Goal: Feedback & Contribution: Leave review/rating

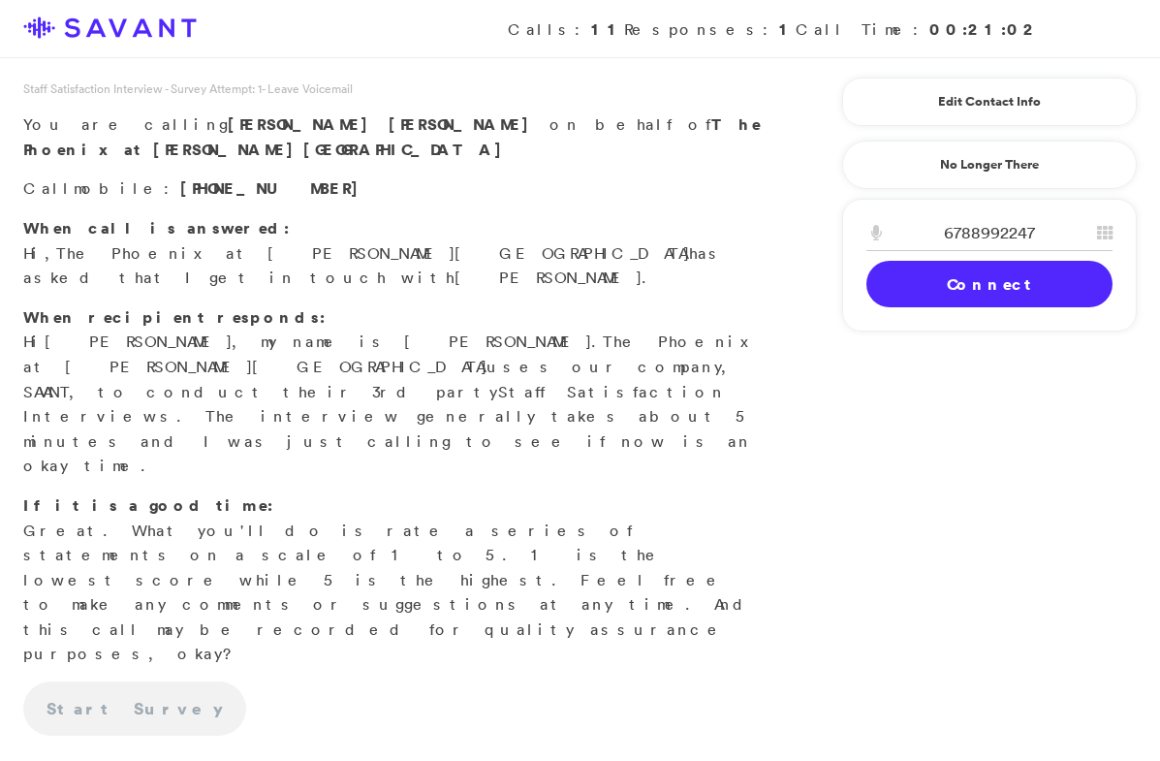
click at [1007, 297] on link "Connect" at bounding box center [989, 284] width 246 height 47
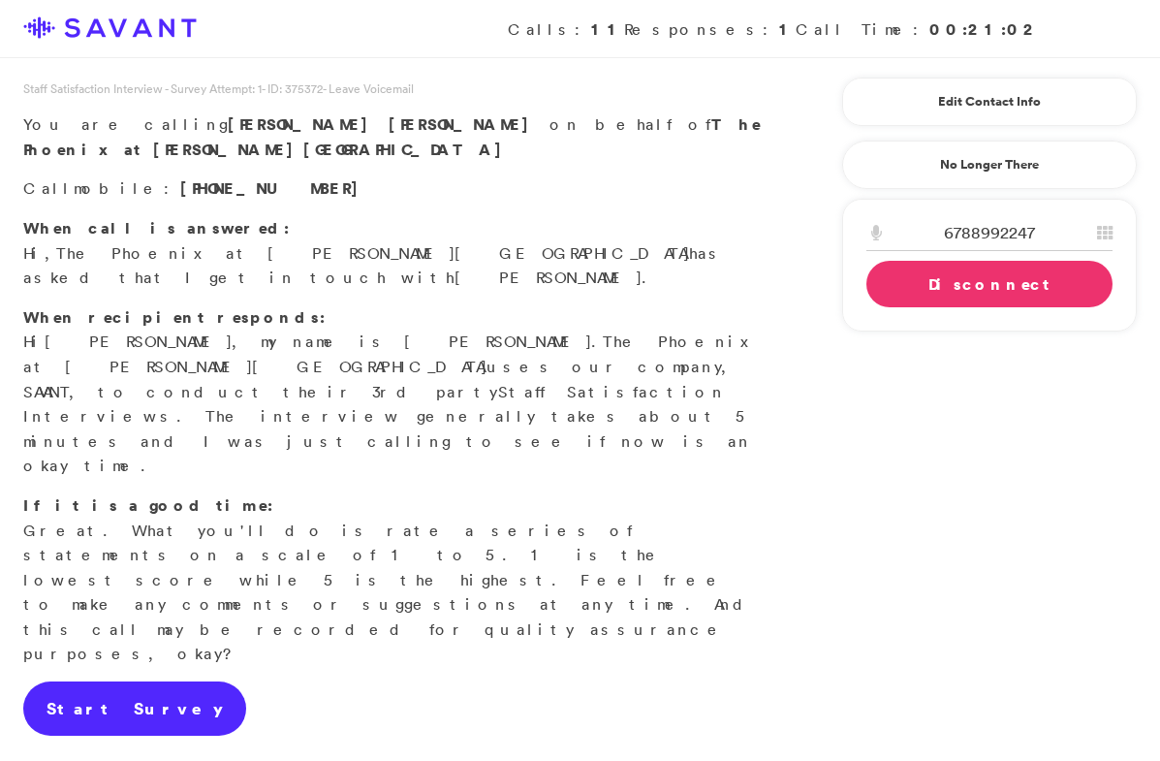
click at [138, 681] on link "Start Survey" at bounding box center [134, 708] width 223 height 54
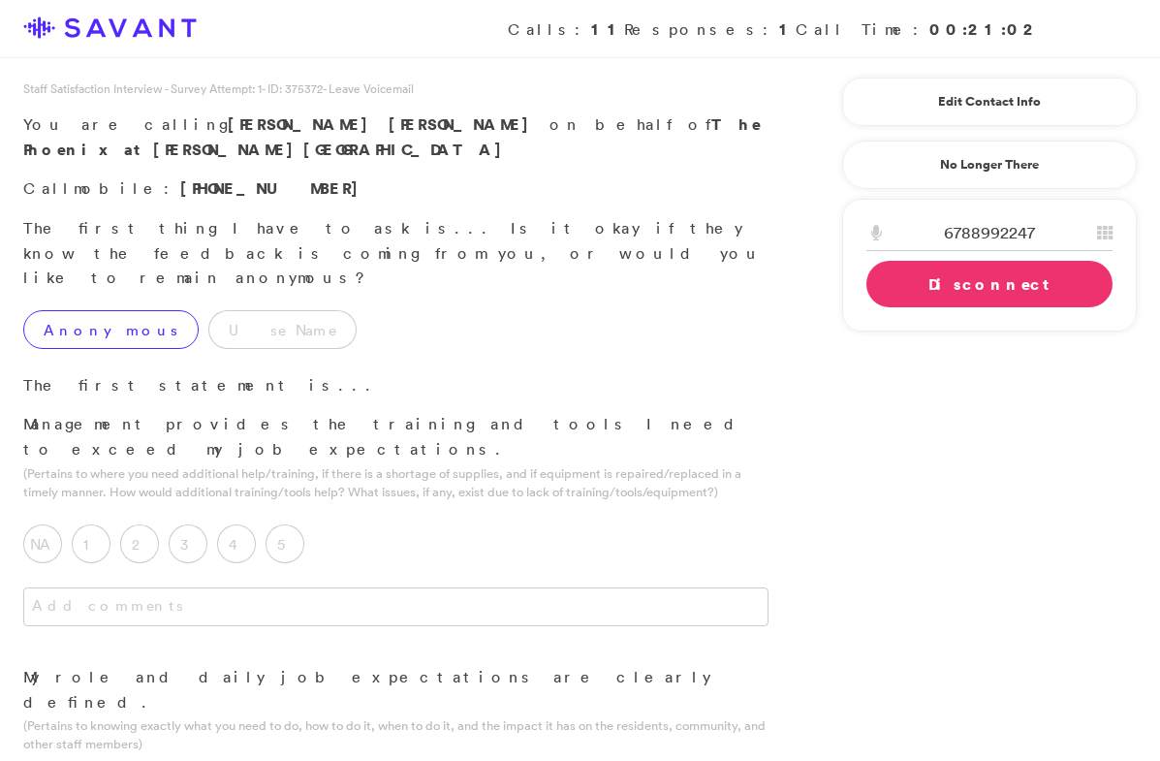
click at [106, 310] on label "Anonymous" at bounding box center [110, 329] width 175 height 39
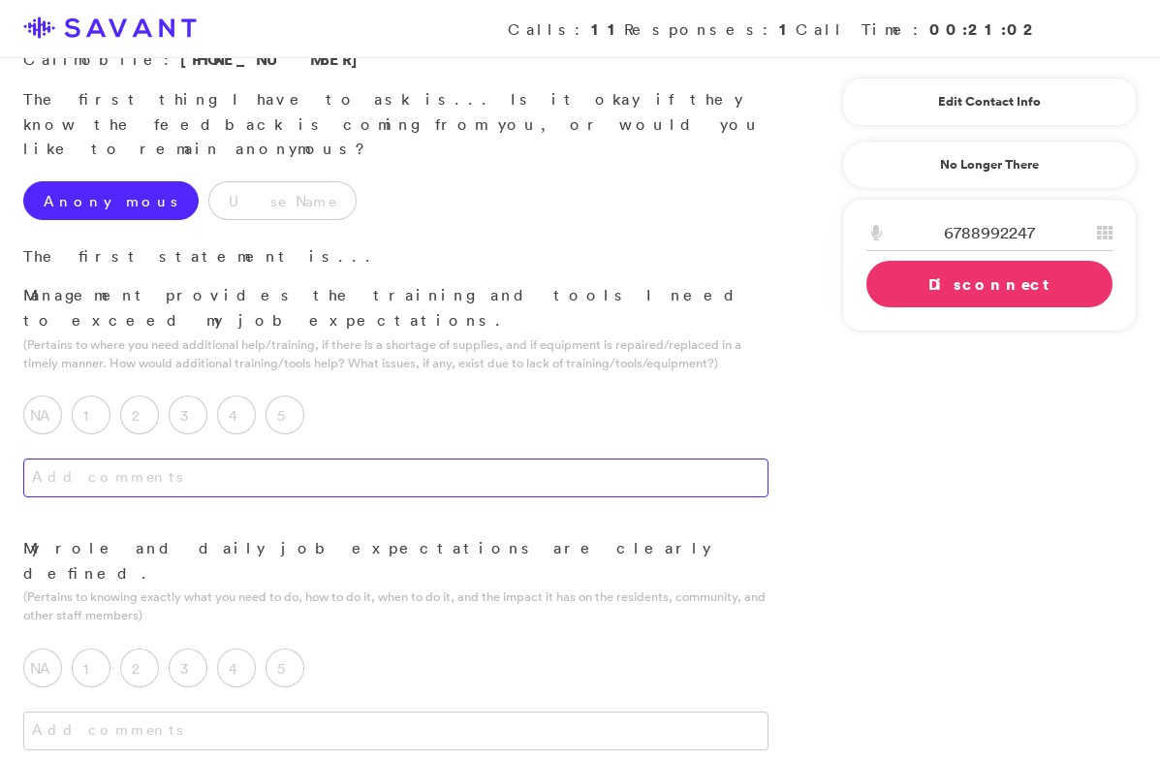
scroll to position [136, 0]
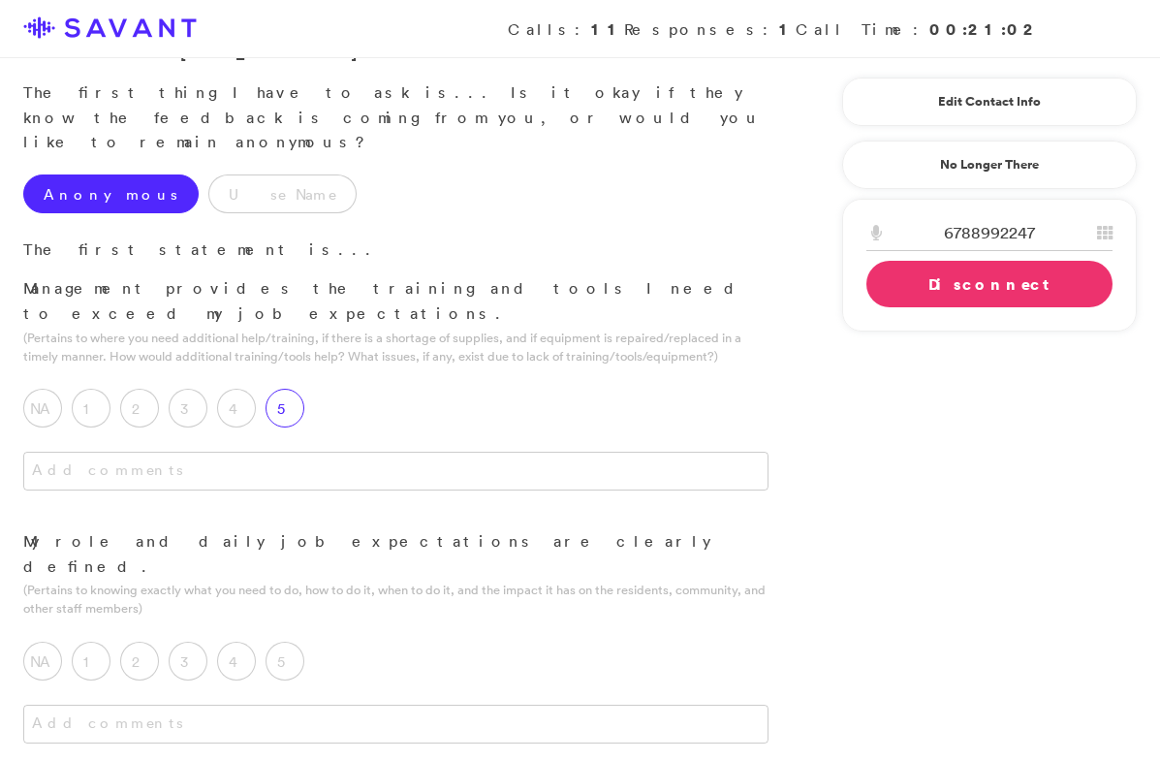
click at [297, 389] on label "5" at bounding box center [285, 408] width 39 height 39
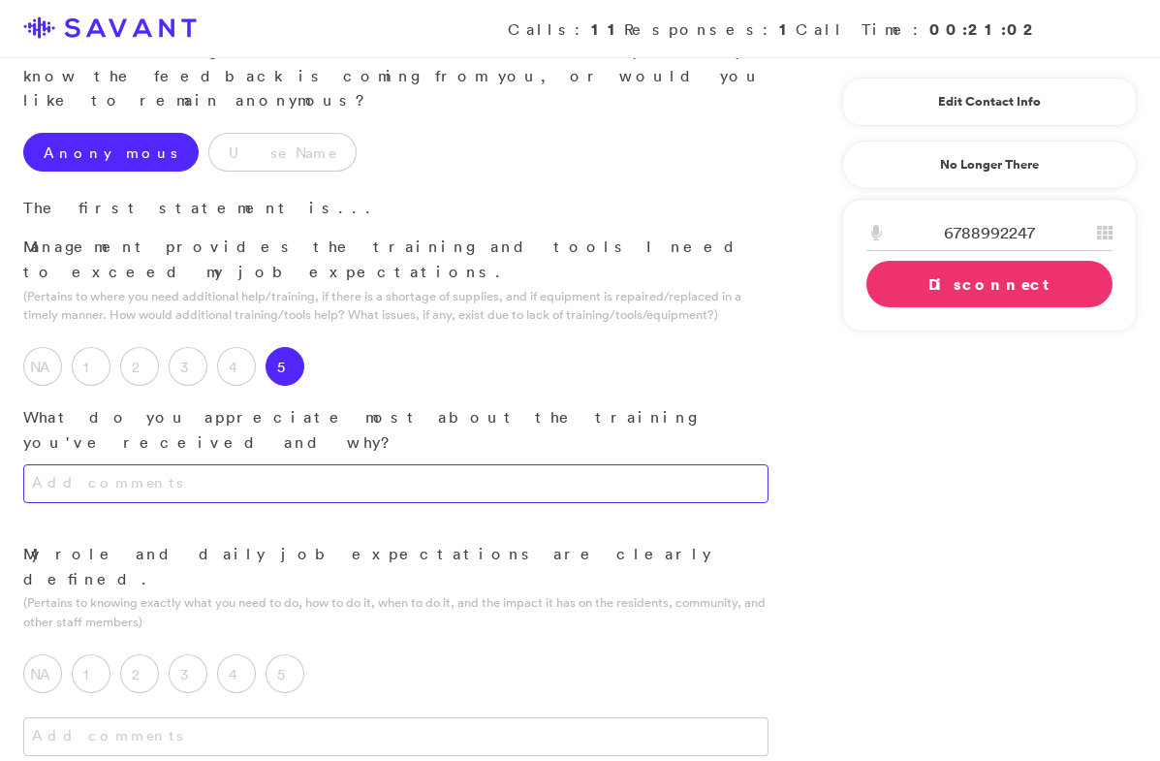
scroll to position [178, 0]
click at [325, 463] on textarea at bounding box center [395, 482] width 745 height 39
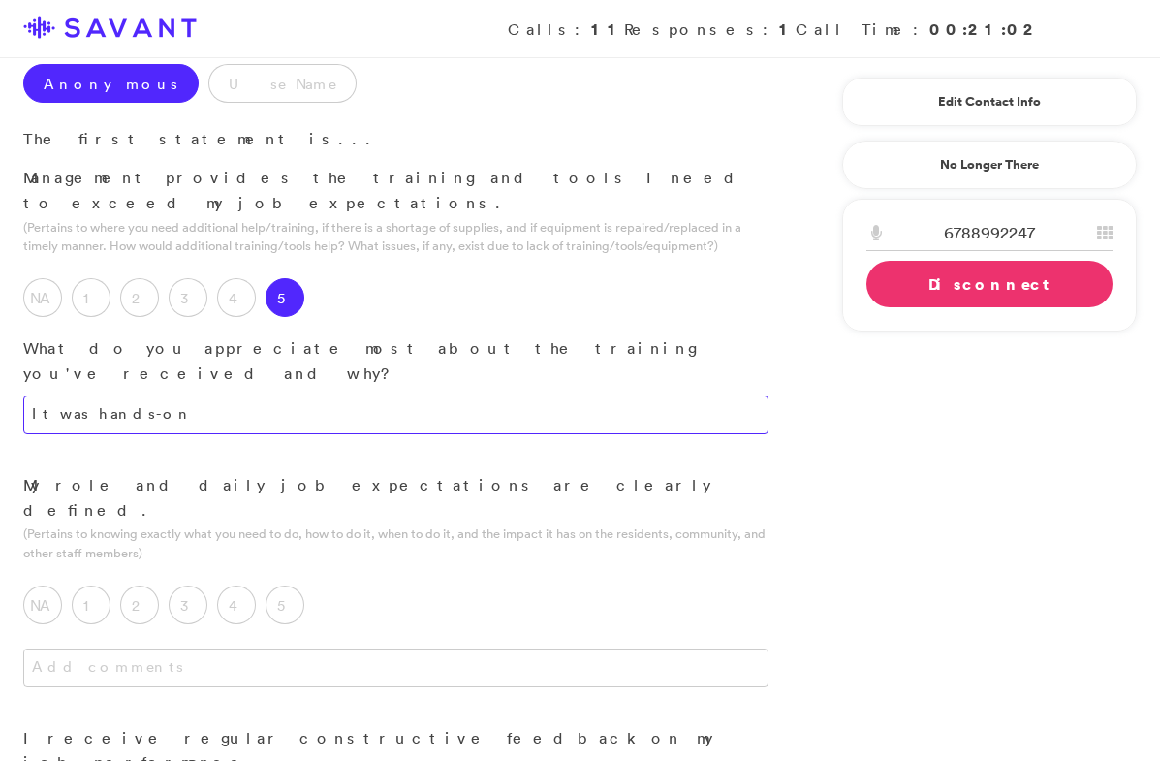
scroll to position [266, 0]
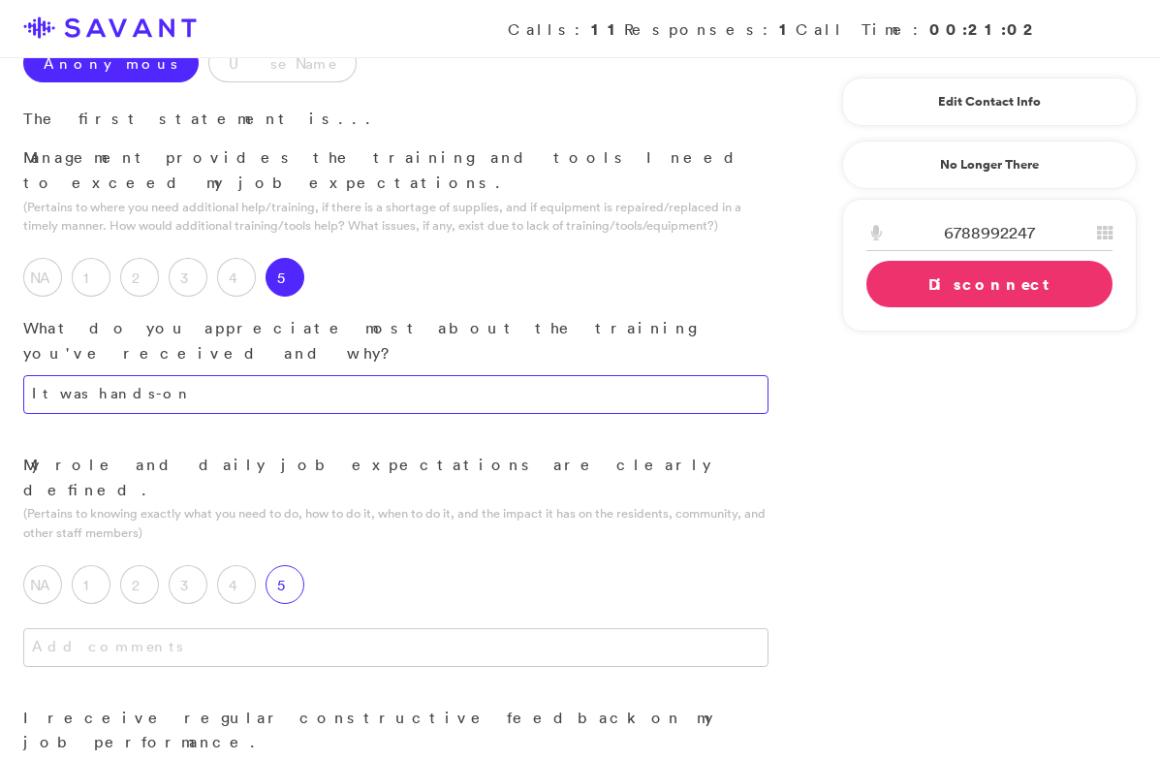
type textarea "It was hands-on"
click at [292, 565] on label "5" at bounding box center [285, 584] width 39 height 39
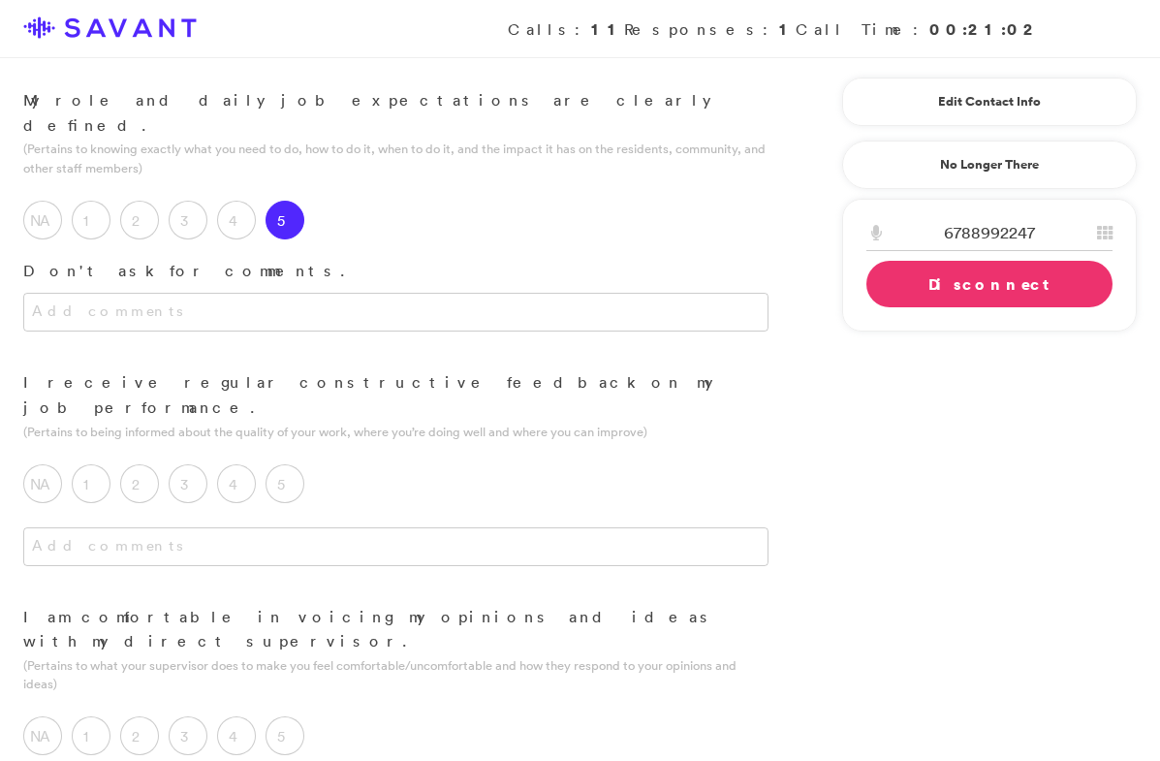
scroll to position [632, 0]
click at [285, 463] on label "5" at bounding box center [285, 482] width 39 height 39
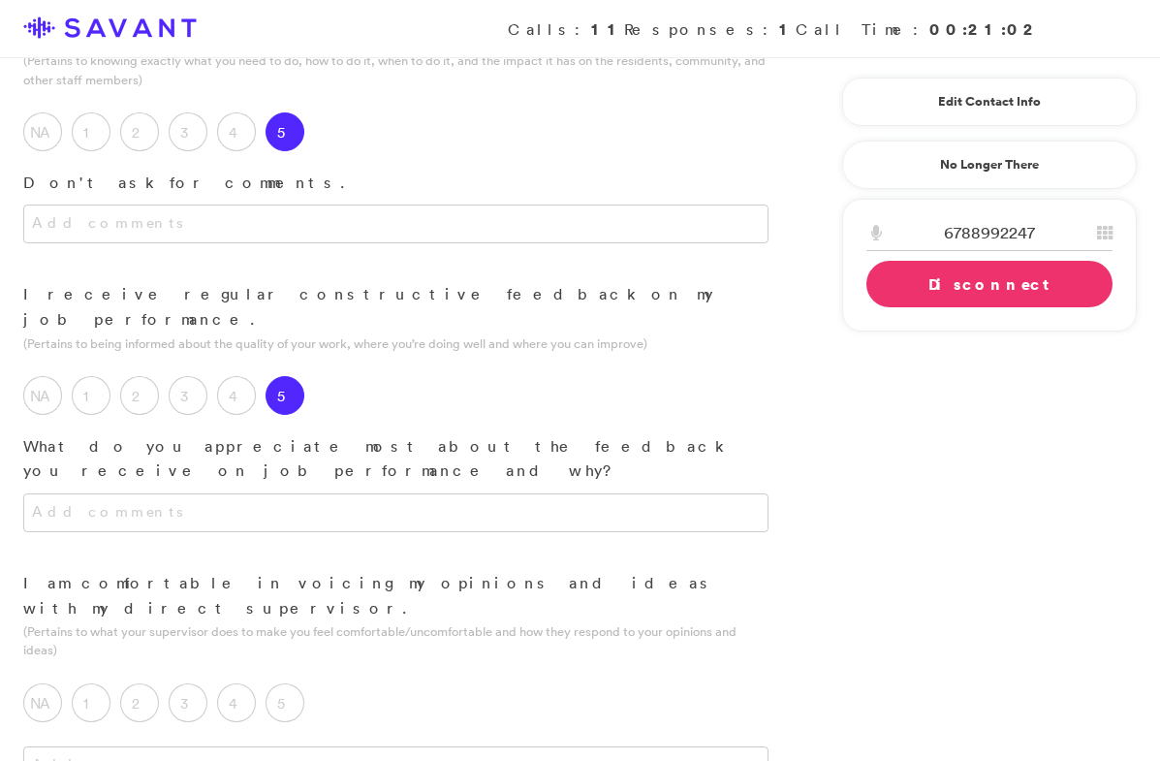
scroll to position [732, 0]
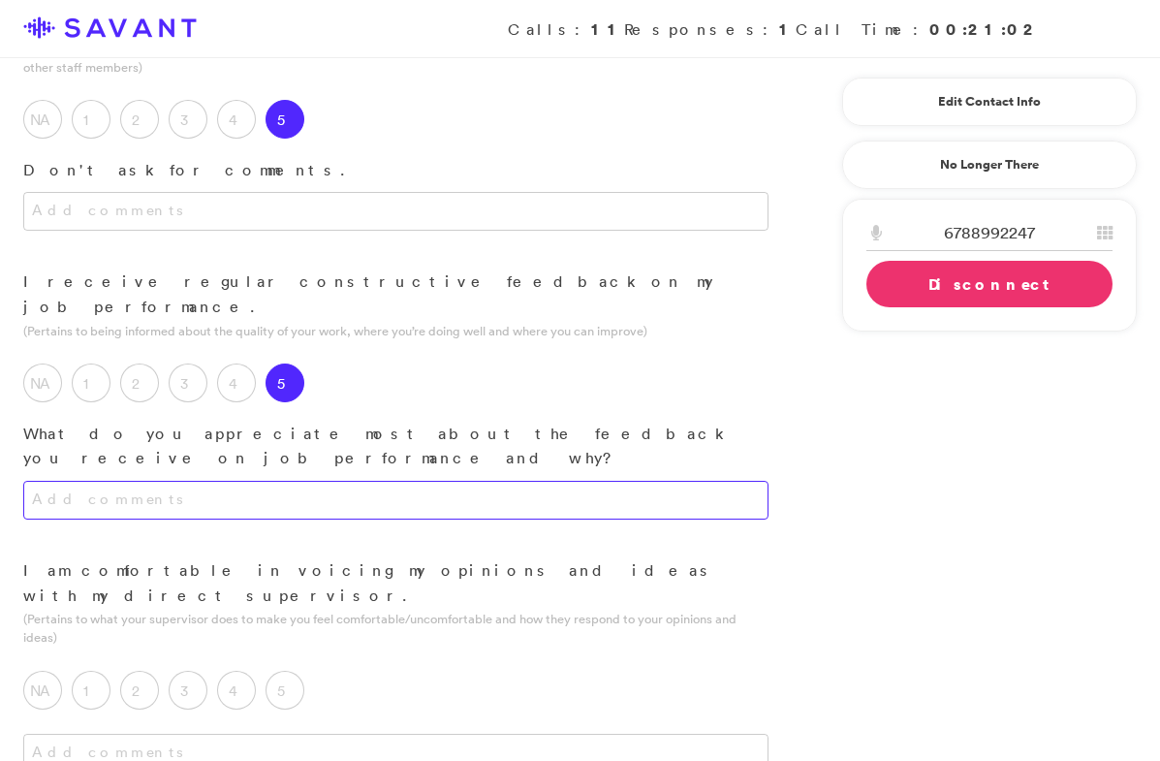
click at [362, 481] on textarea at bounding box center [395, 500] width 745 height 39
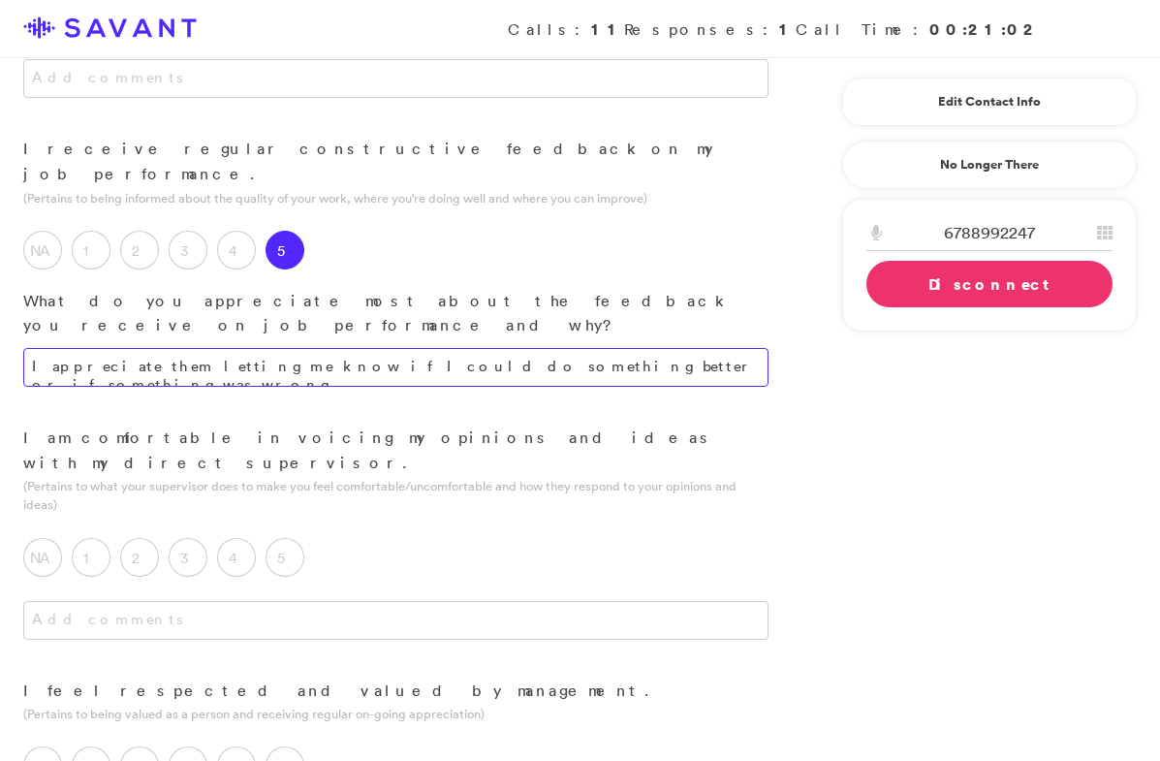
scroll to position [872, 0]
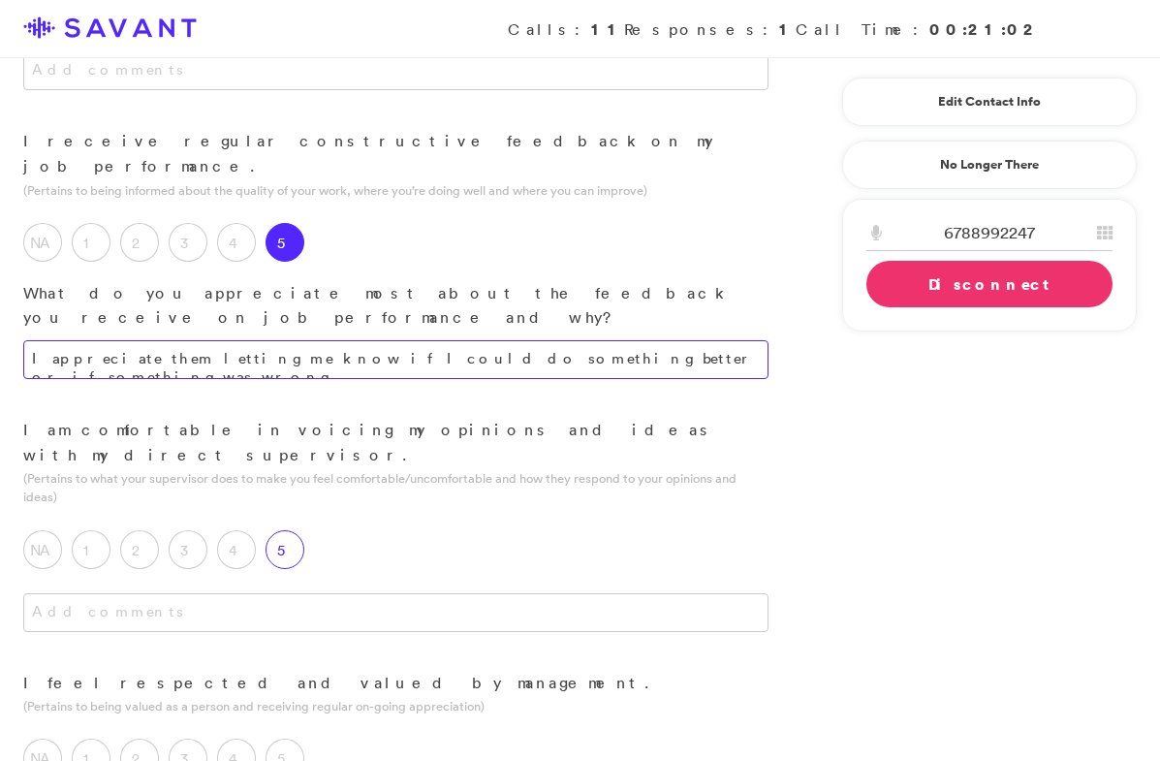
type textarea "I appreciate them letting me know if I could do something better or if somethin…"
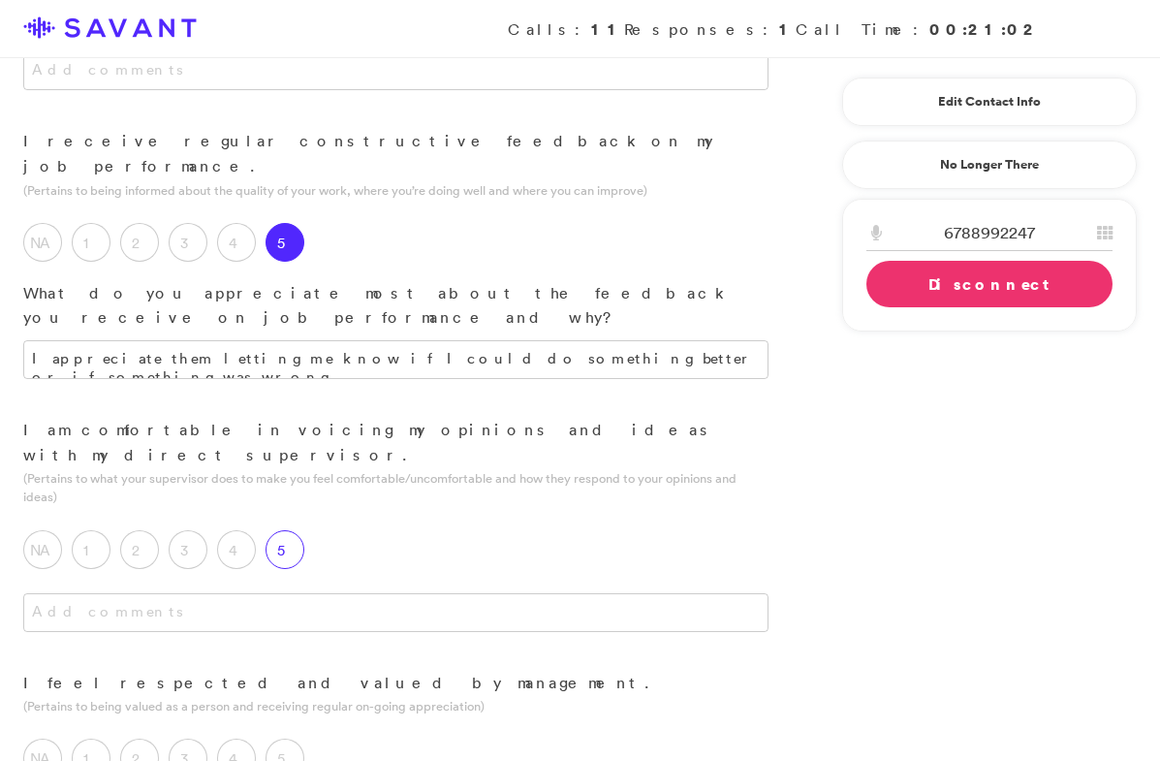
click at [300, 530] on label "5" at bounding box center [285, 549] width 39 height 39
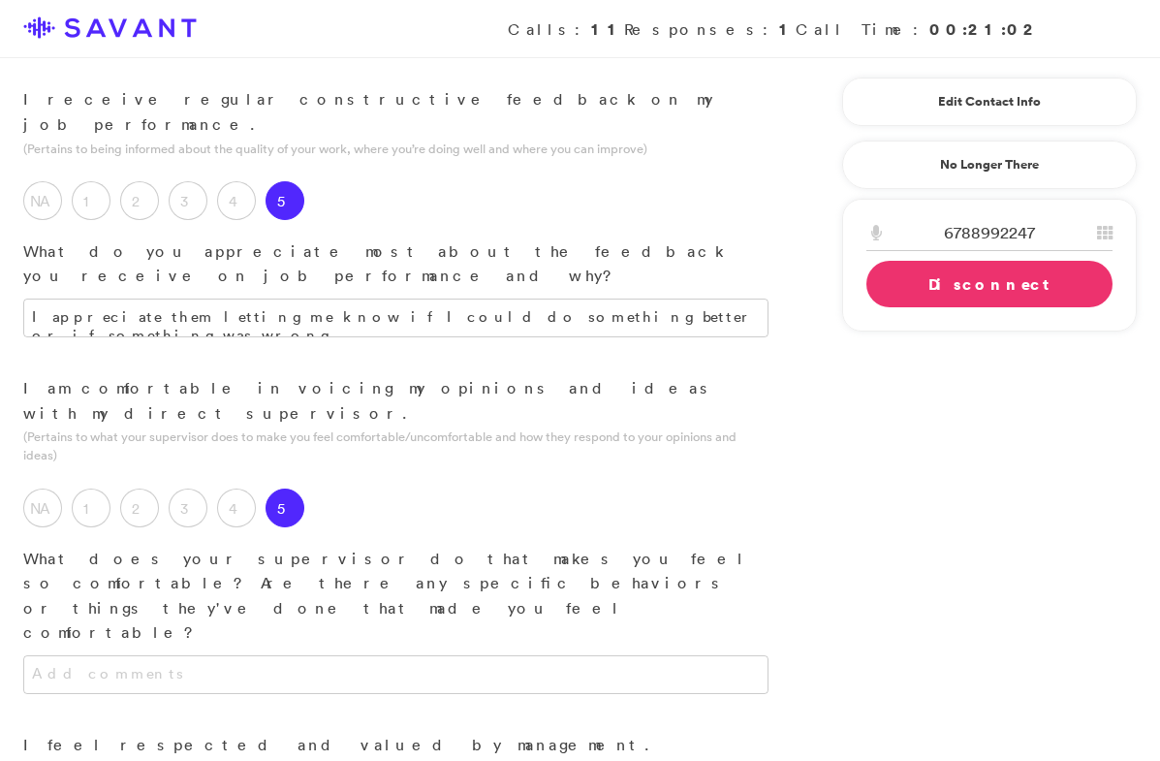
scroll to position [922, 0]
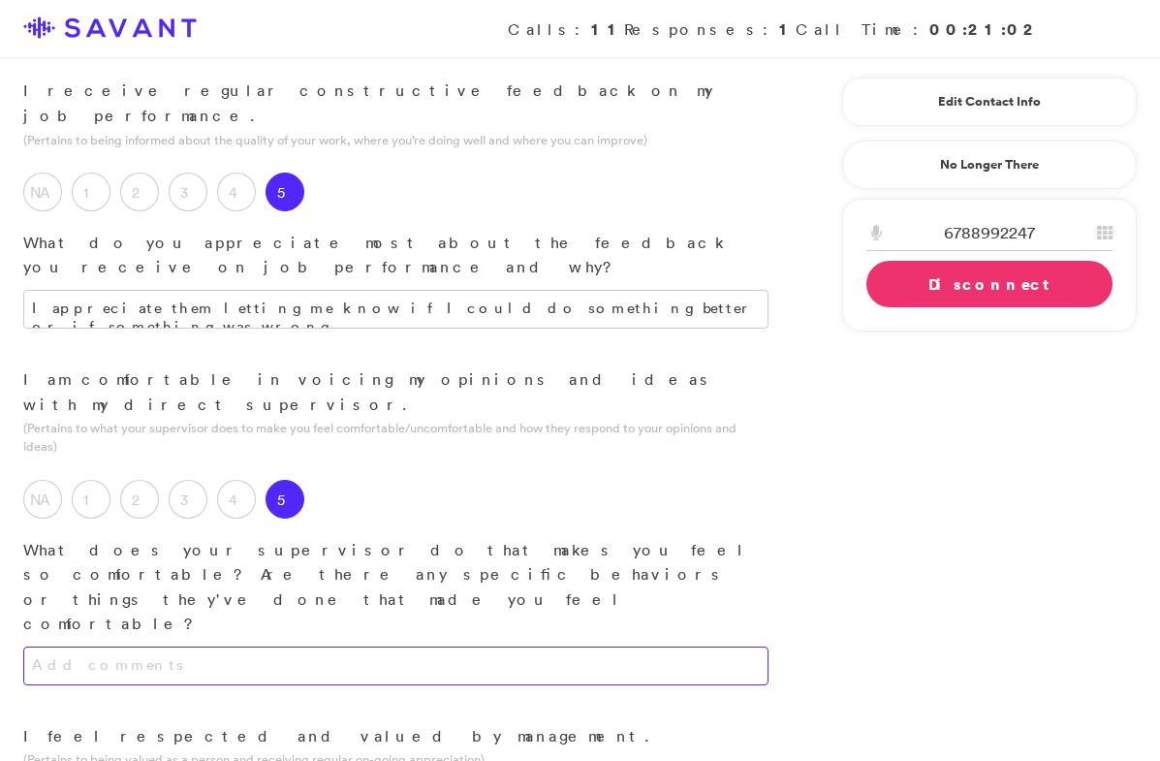
click at [355, 646] on textarea at bounding box center [395, 665] width 745 height 39
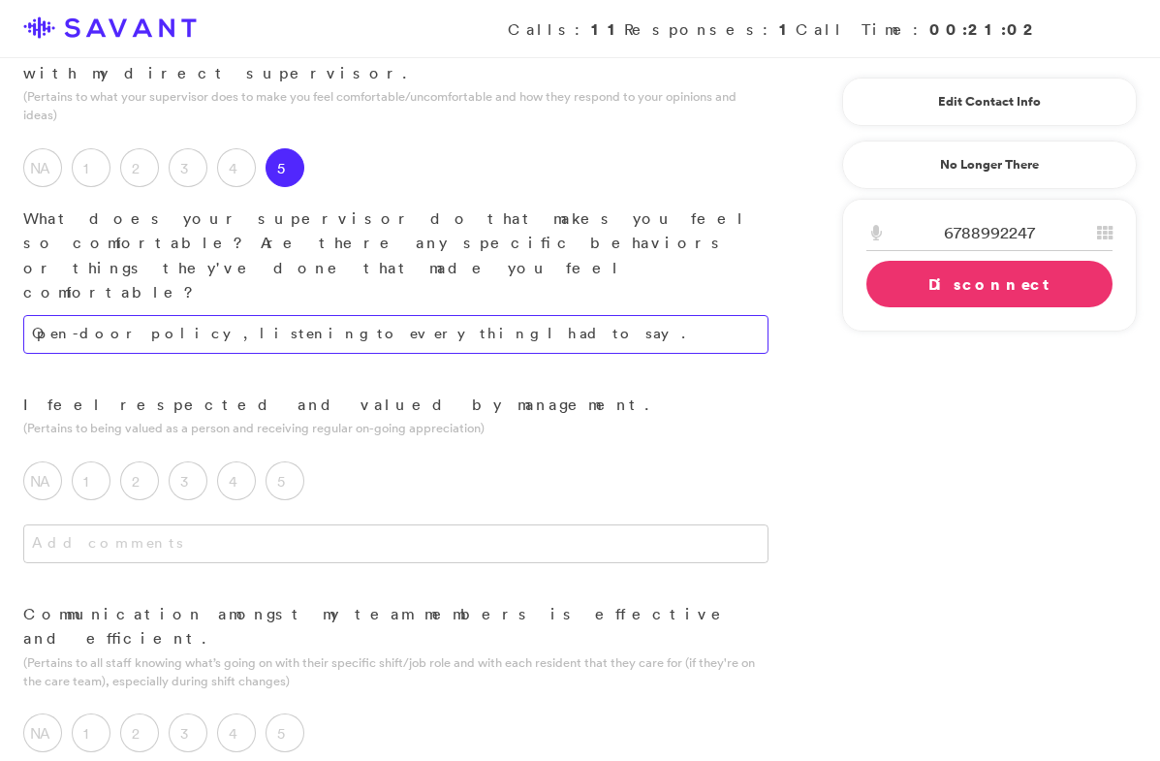
scroll to position [1258, 0]
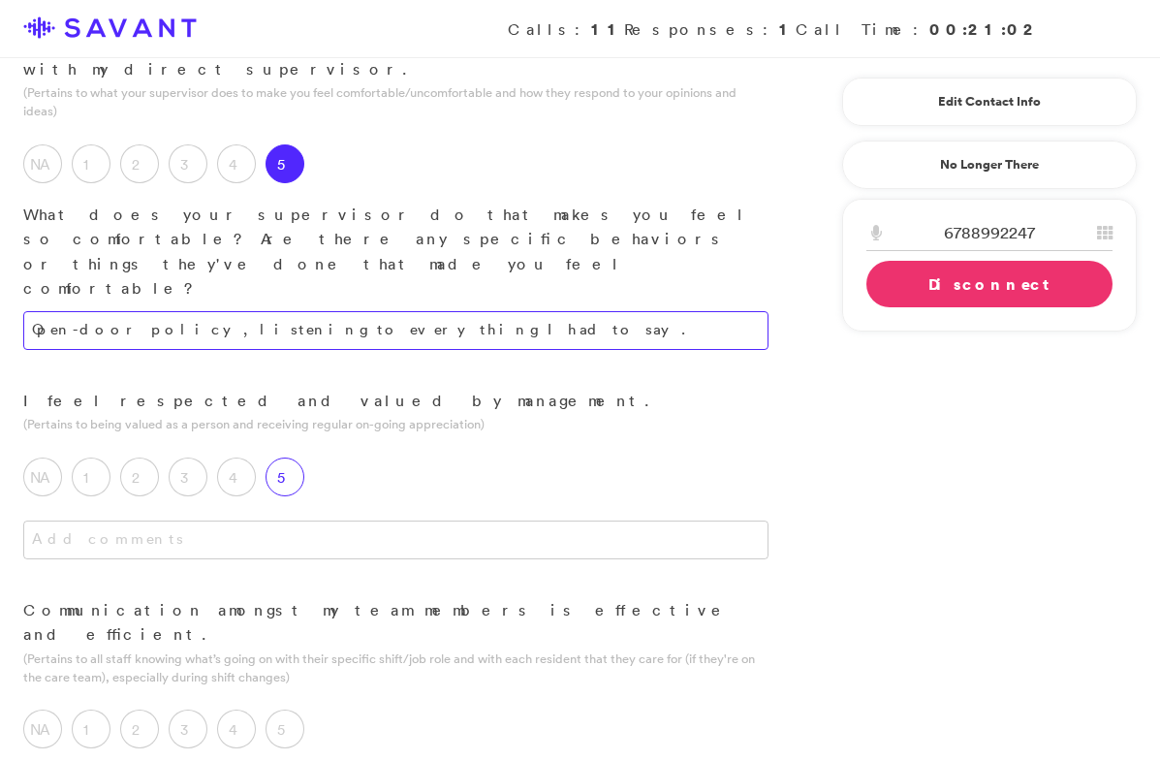
type textarea "Open-door policy, listening to everything I had to say."
click at [290, 457] on label "5" at bounding box center [285, 476] width 39 height 39
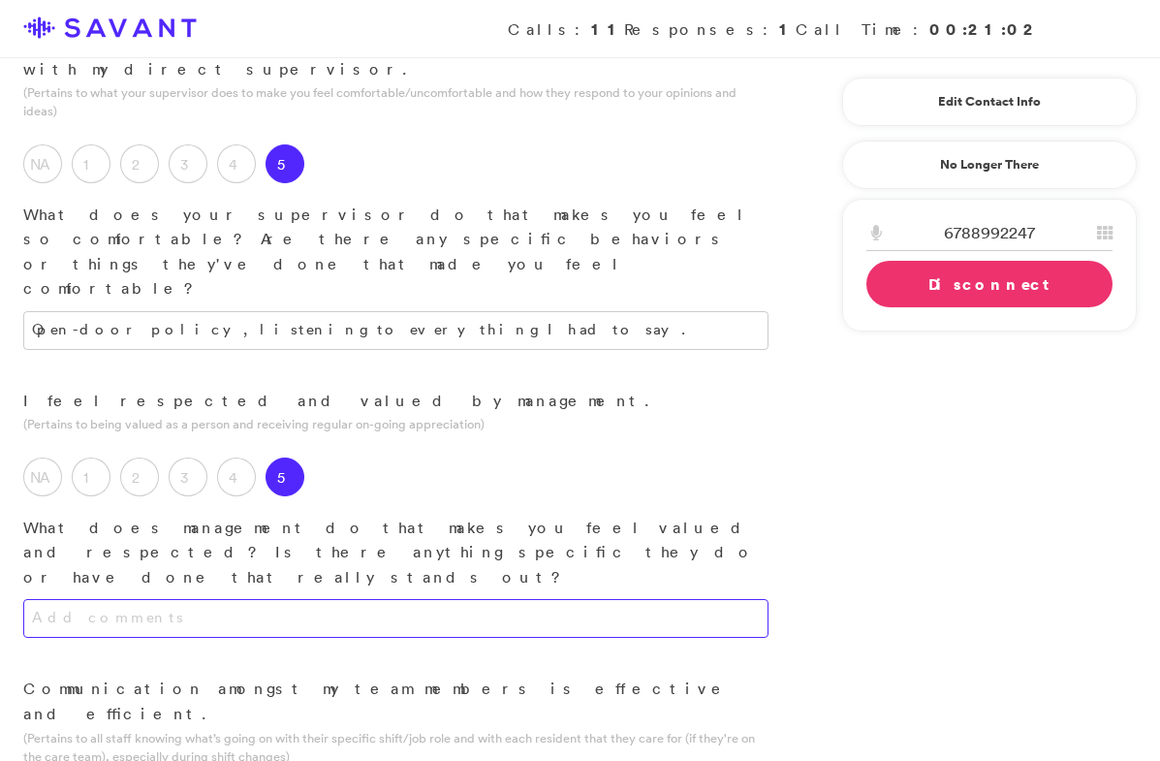
click at [312, 599] on textarea at bounding box center [395, 618] width 745 height 39
click at [365, 599] on textarea "Listening to what I had to say, or my ideas. Considering that my feedback could…" at bounding box center [395, 618] width 745 height 39
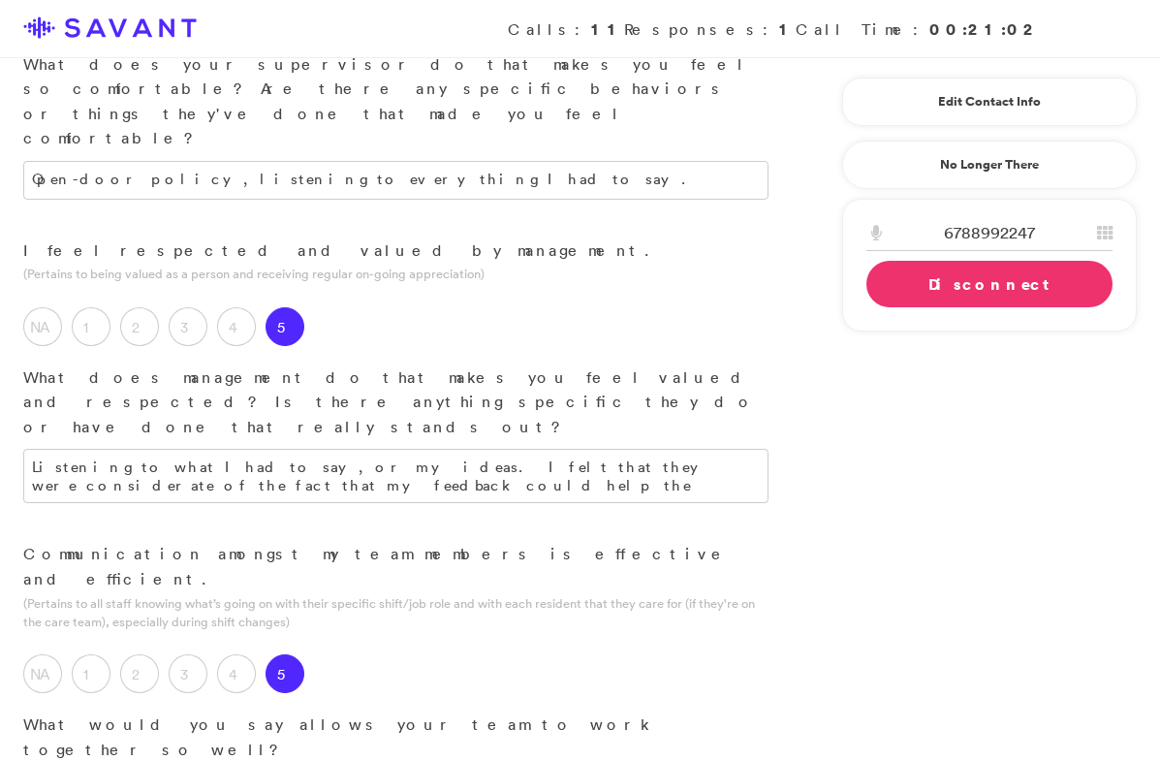
scroll to position [1411, 0]
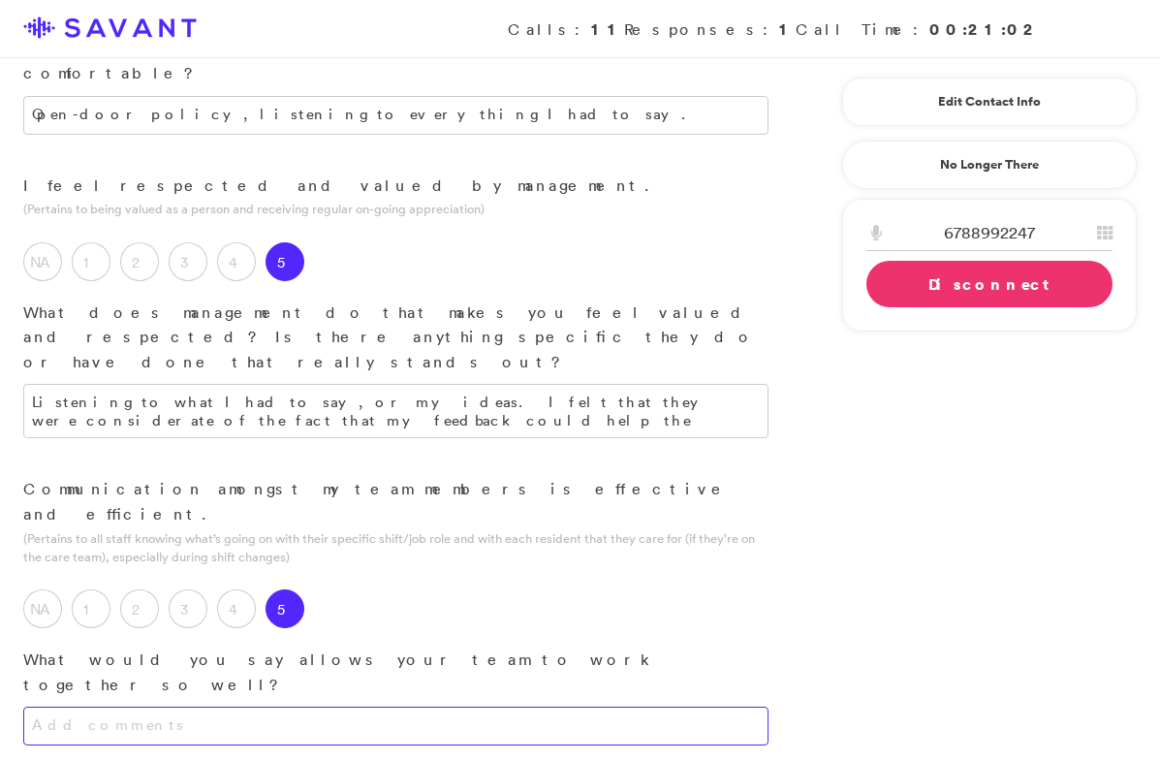
scroll to position [1493, 0]
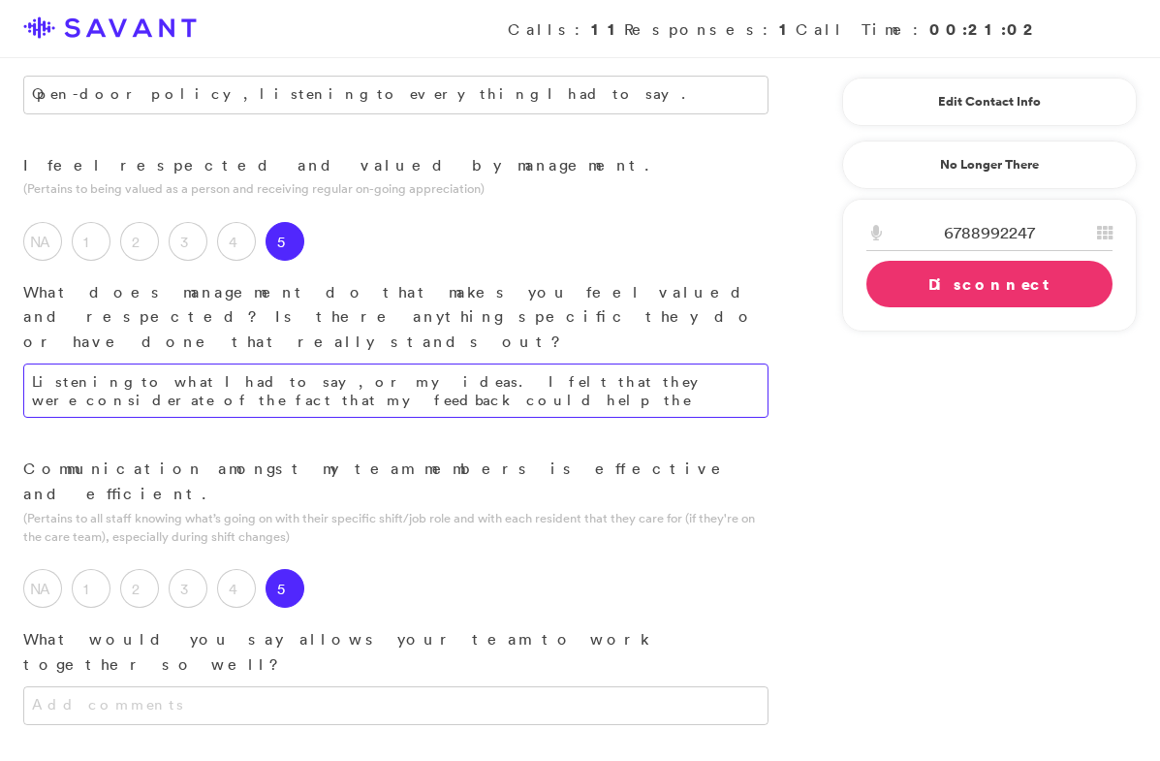
drag, startPoint x: 413, startPoint y: 127, endPoint x: 538, endPoint y: 113, distance: 125.7
click at [538, 363] on textarea "Listening to what I had to say, or my ideas. I felt that they were considerate …" at bounding box center [395, 390] width 745 height 54
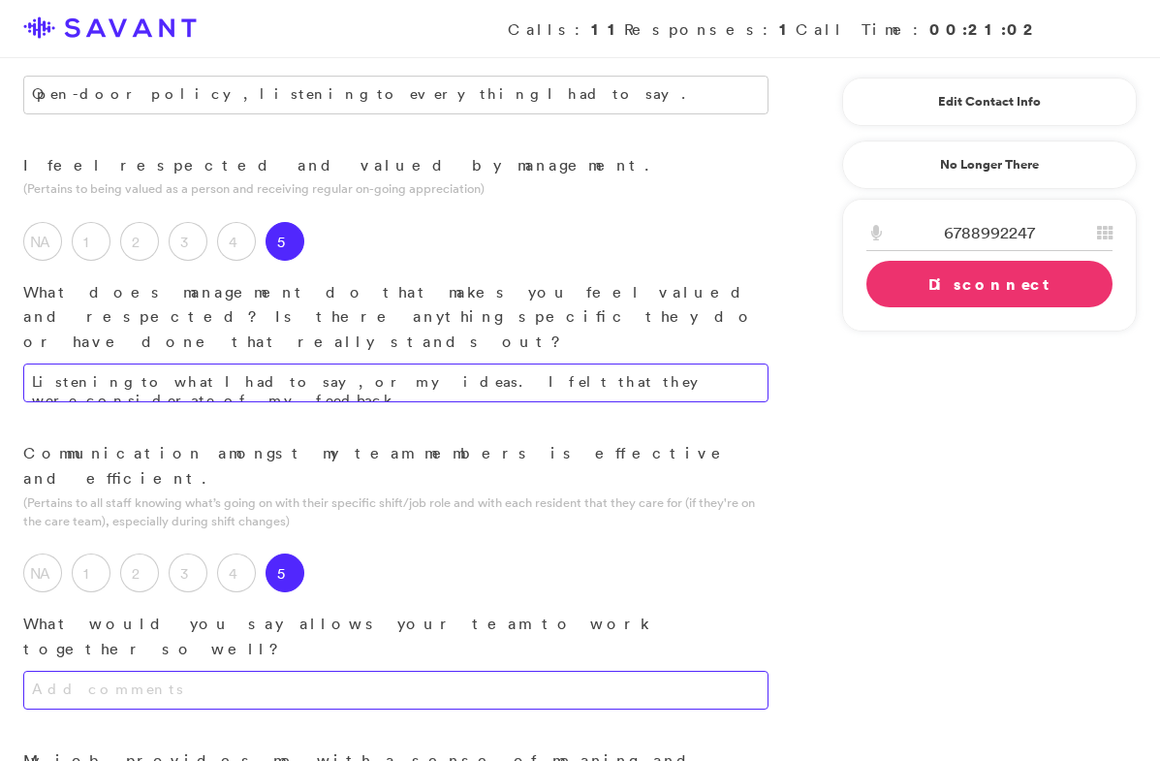
type textarea "Listening to what I had to say, or my ideas. I felt that they were considerate …"
click at [500, 671] on textarea at bounding box center [395, 690] width 745 height 39
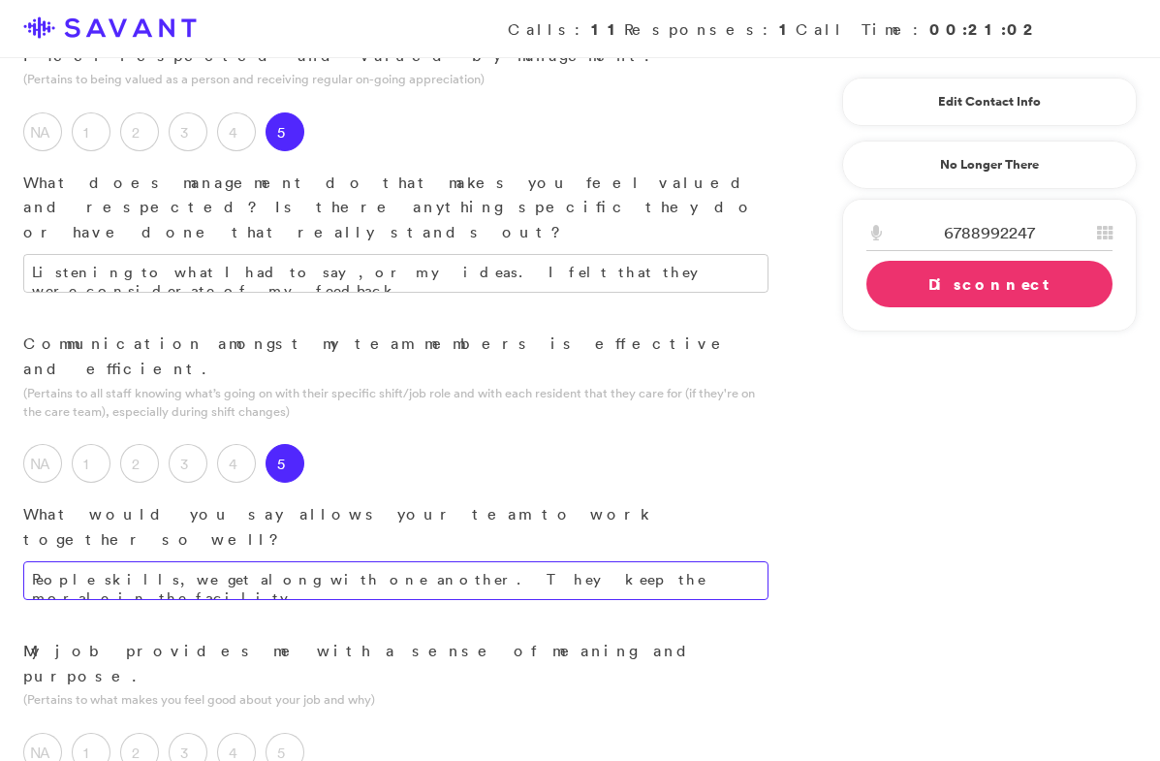
scroll to position [1604, 0]
type textarea "People skills, we get along with one another. They keep the morale in the facil…"
click at [290, 732] on label "5" at bounding box center [285, 751] width 39 height 39
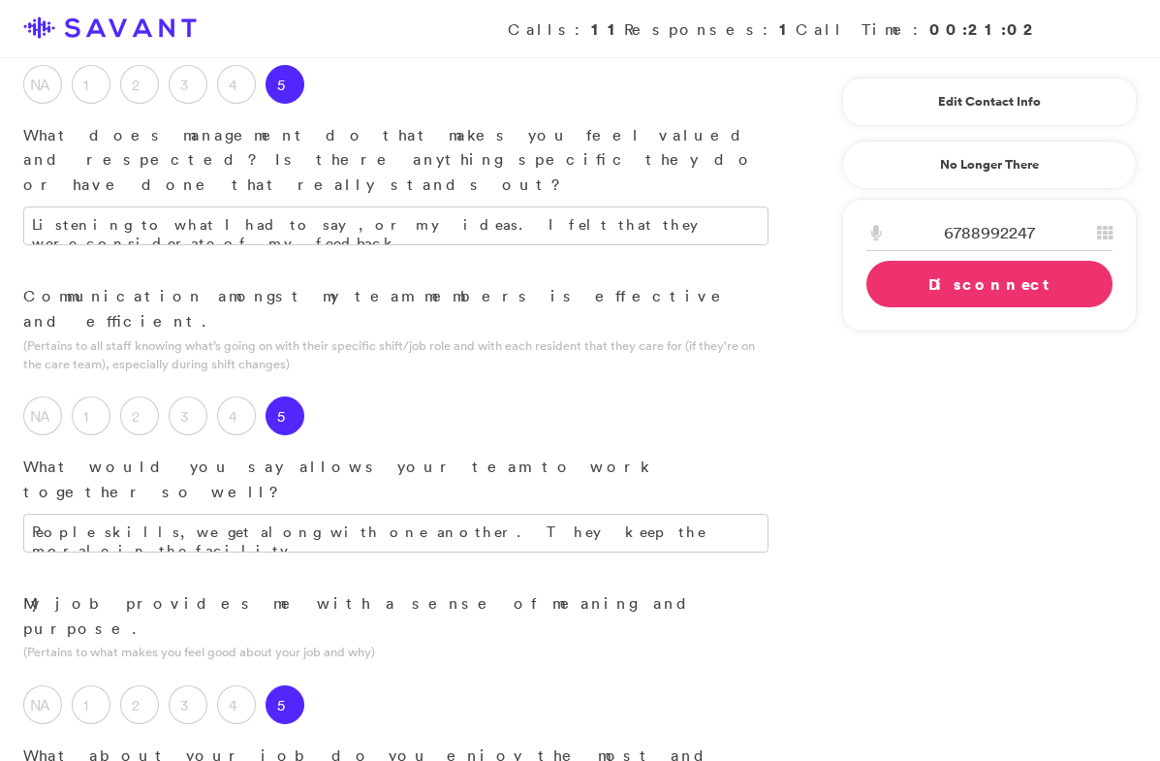
scroll to position [1657, 0]
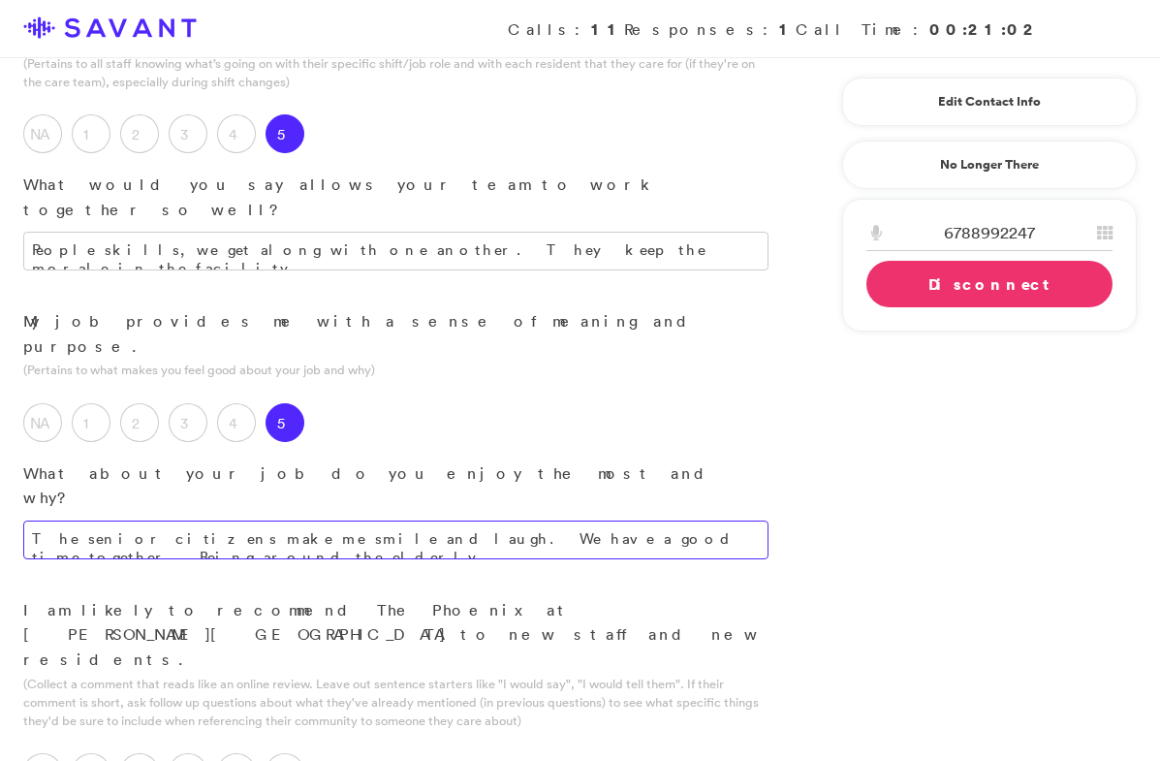
scroll to position [1934, 0]
type textarea "The senior citizens make me smile and laugh. We have a good time together. Bein…"
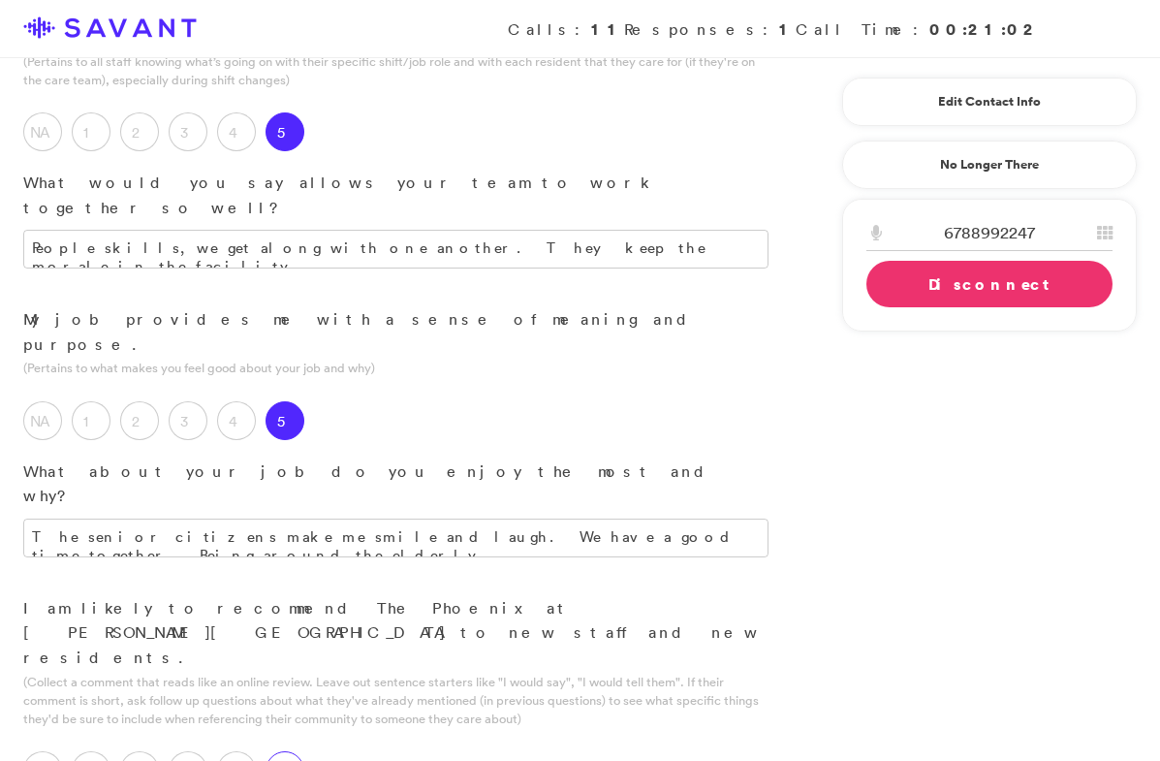
click at [298, 751] on label "5" at bounding box center [285, 770] width 39 height 39
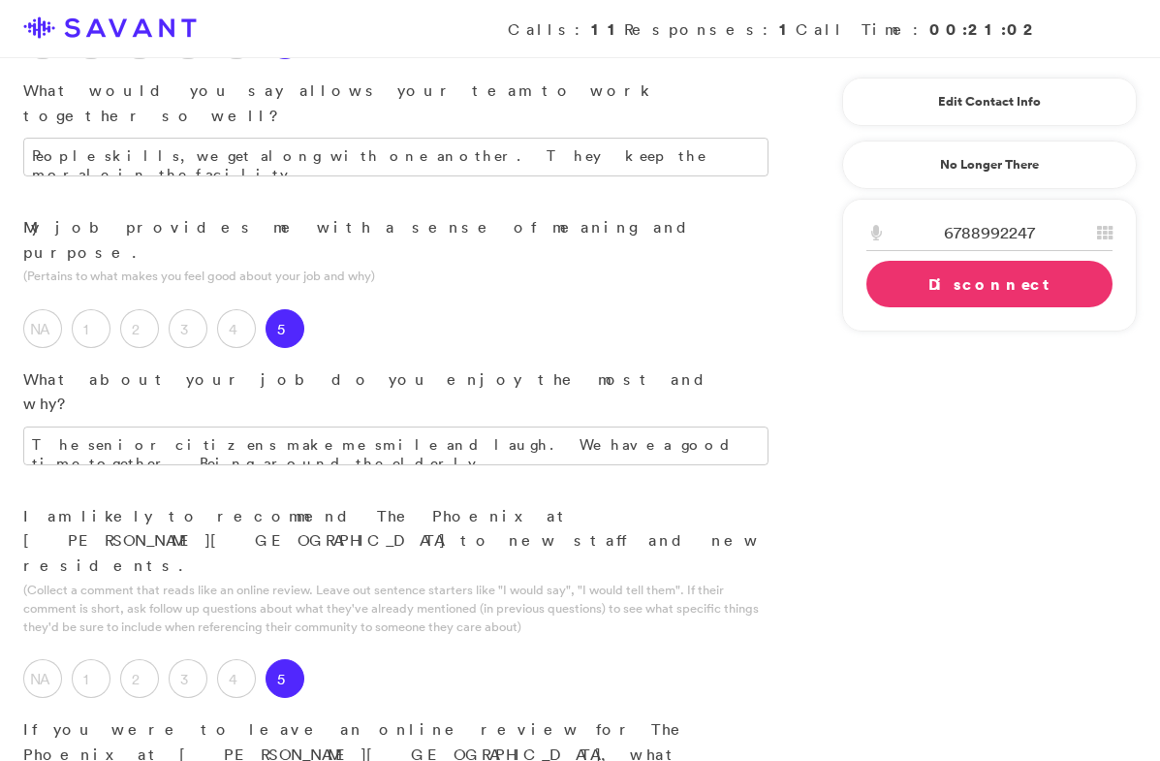
scroll to position [2033, 0]
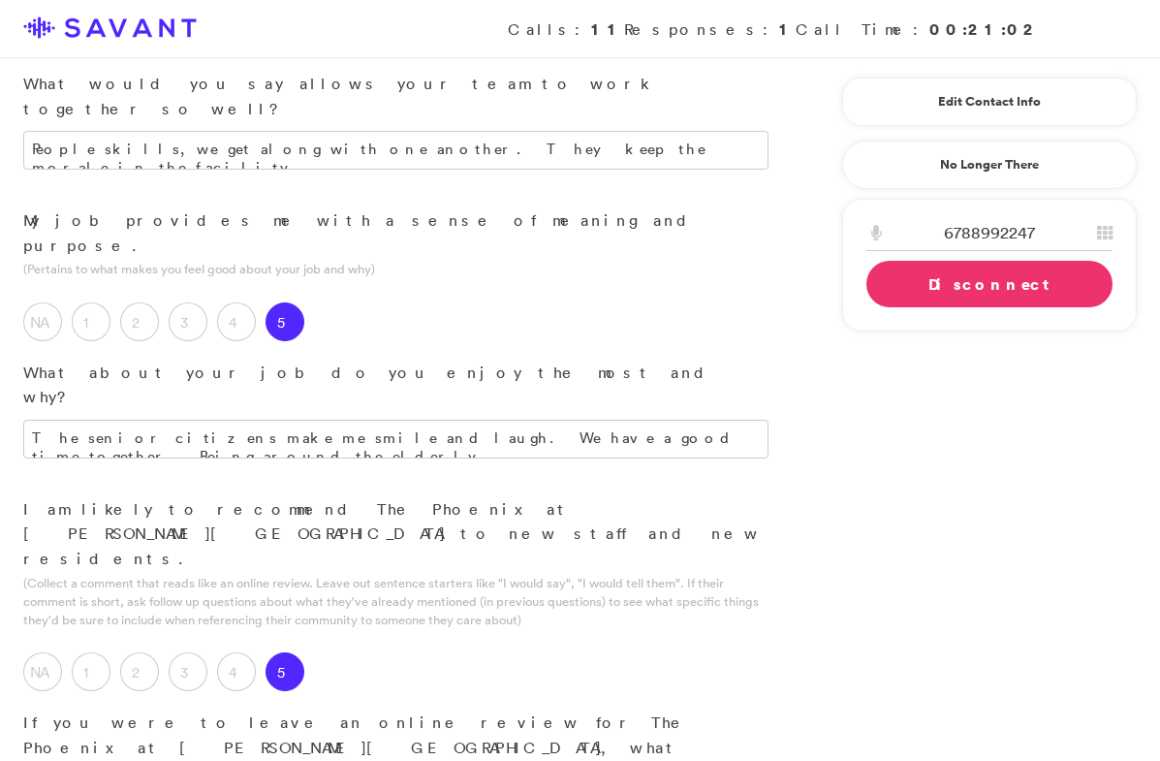
type textarea "Phoenix is a great company to work with. If my grandparents were alive, I would…"
type textarea "W"
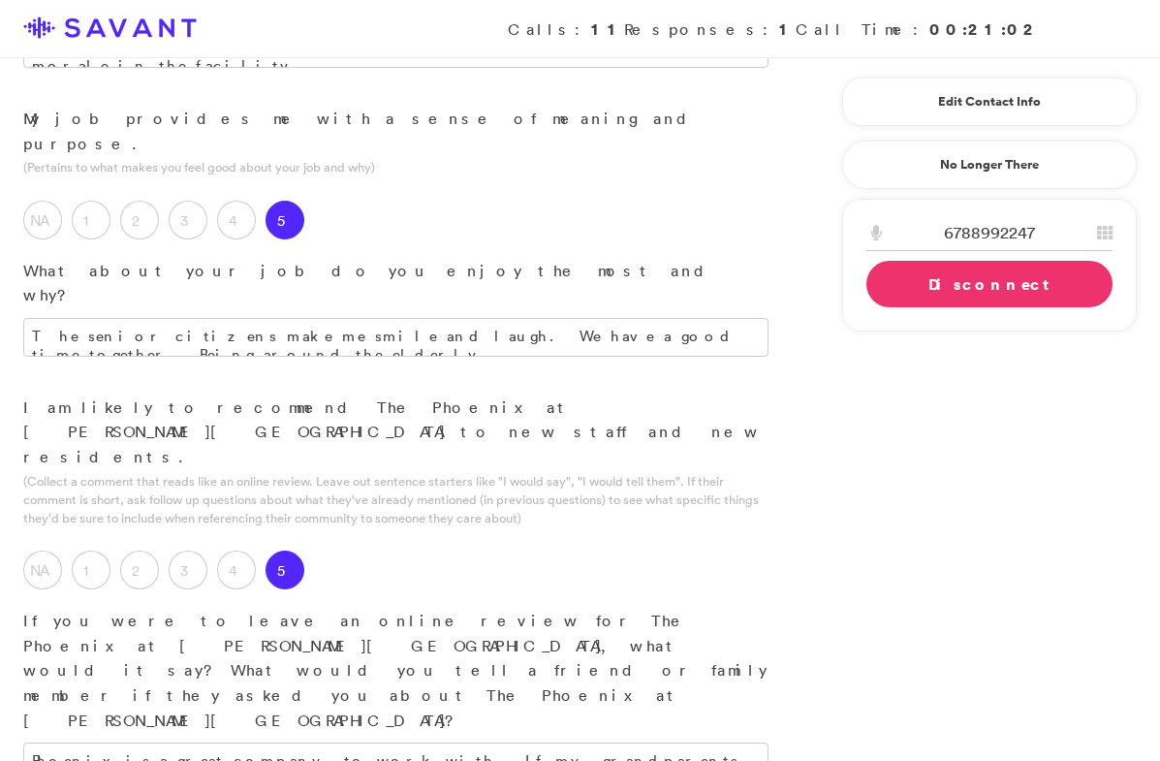
type textarea "Being around the senior citizens."
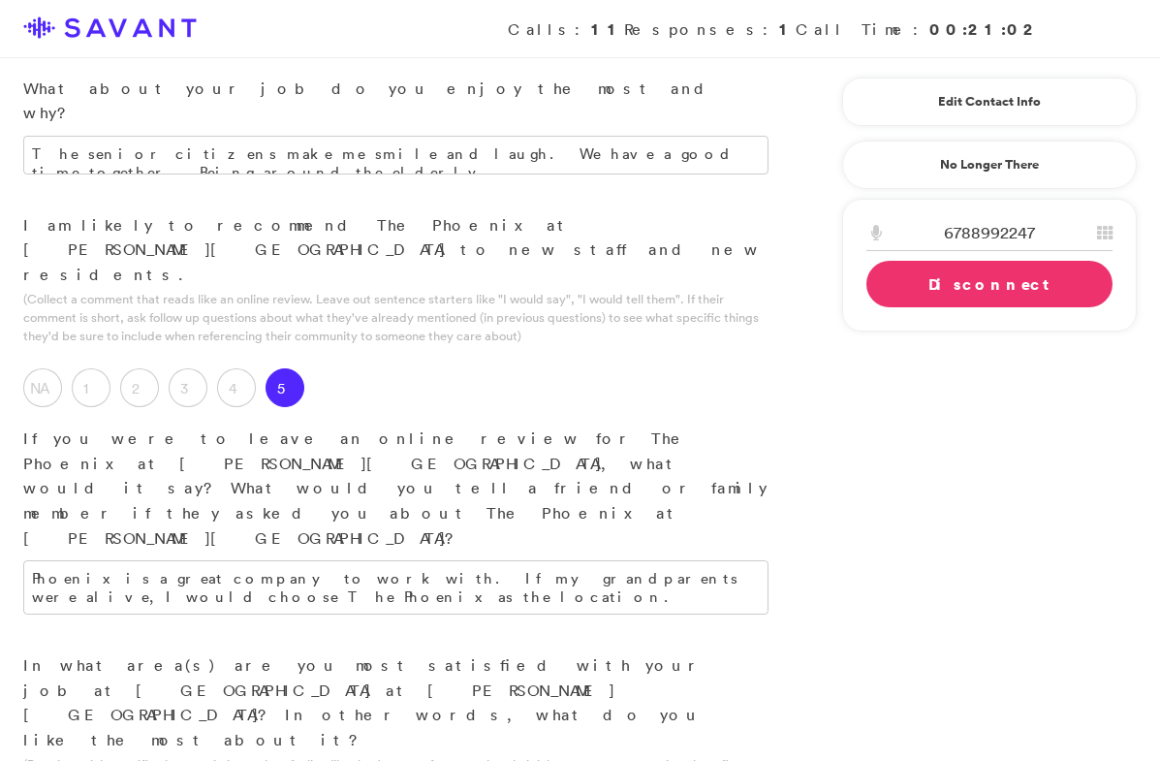
scroll to position [2321, 0]
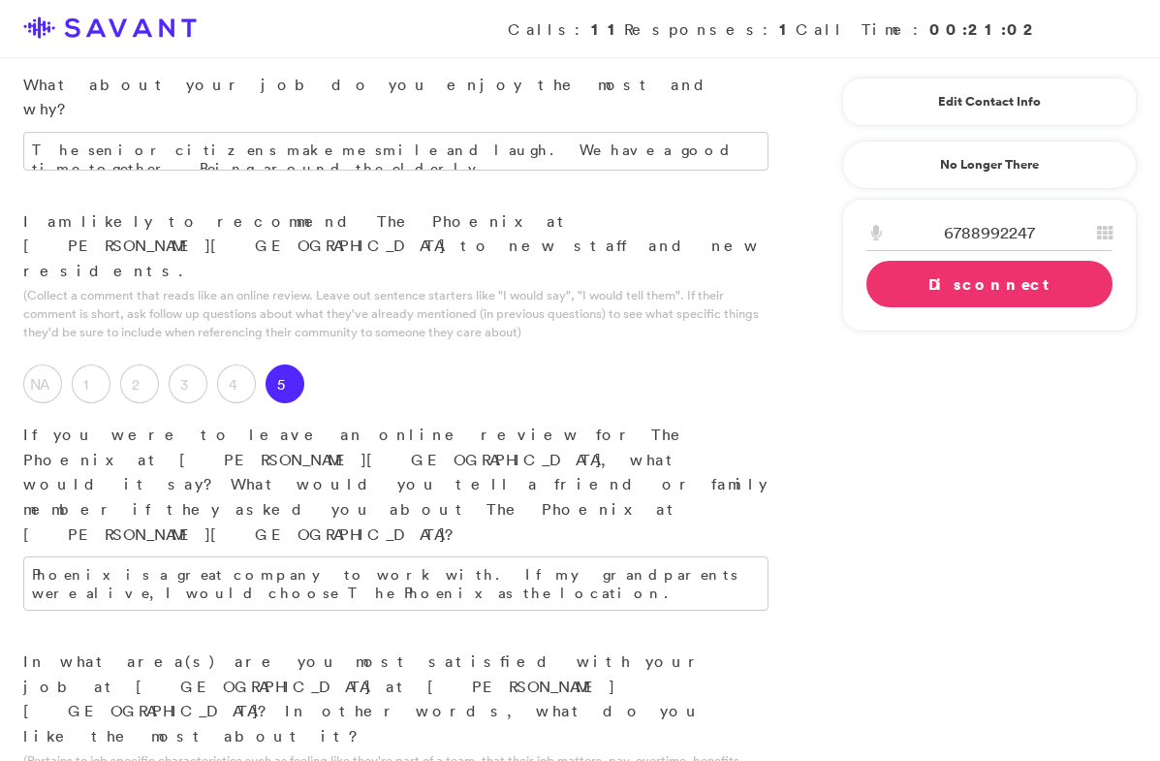
type textarea "Getting the senior citizens out more, instead of what they currently do. This c…"
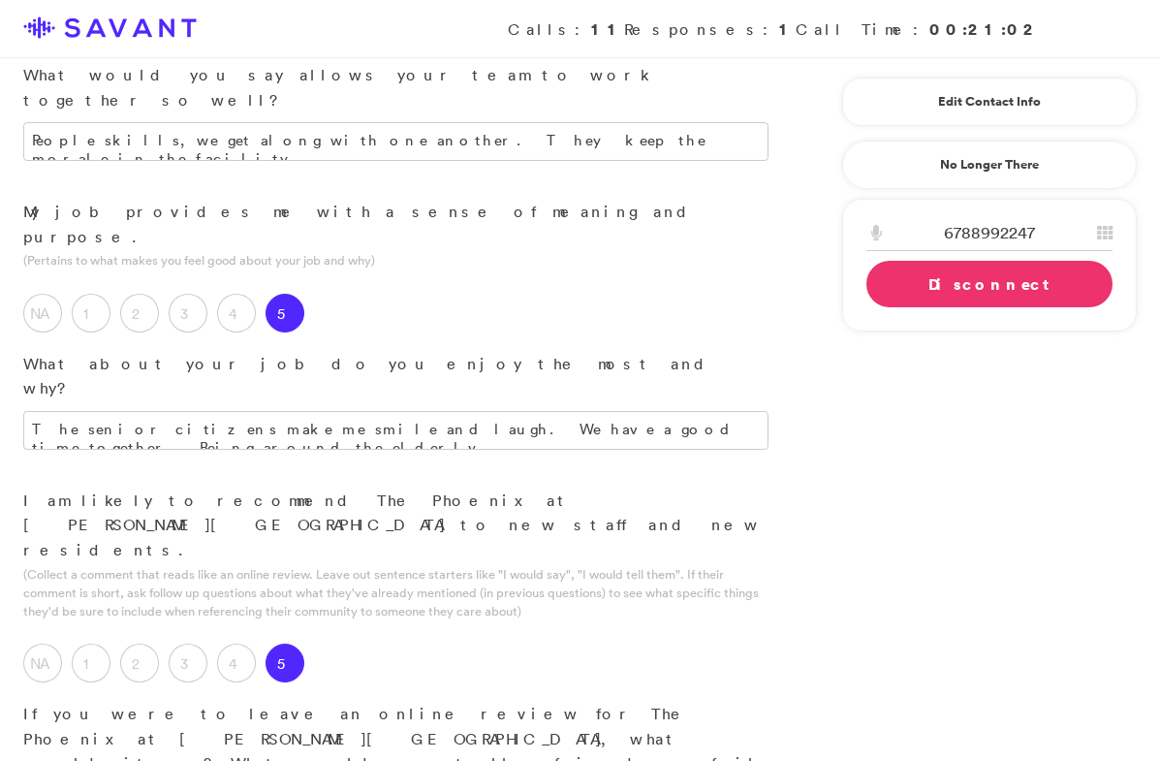
scroll to position [2478, 0]
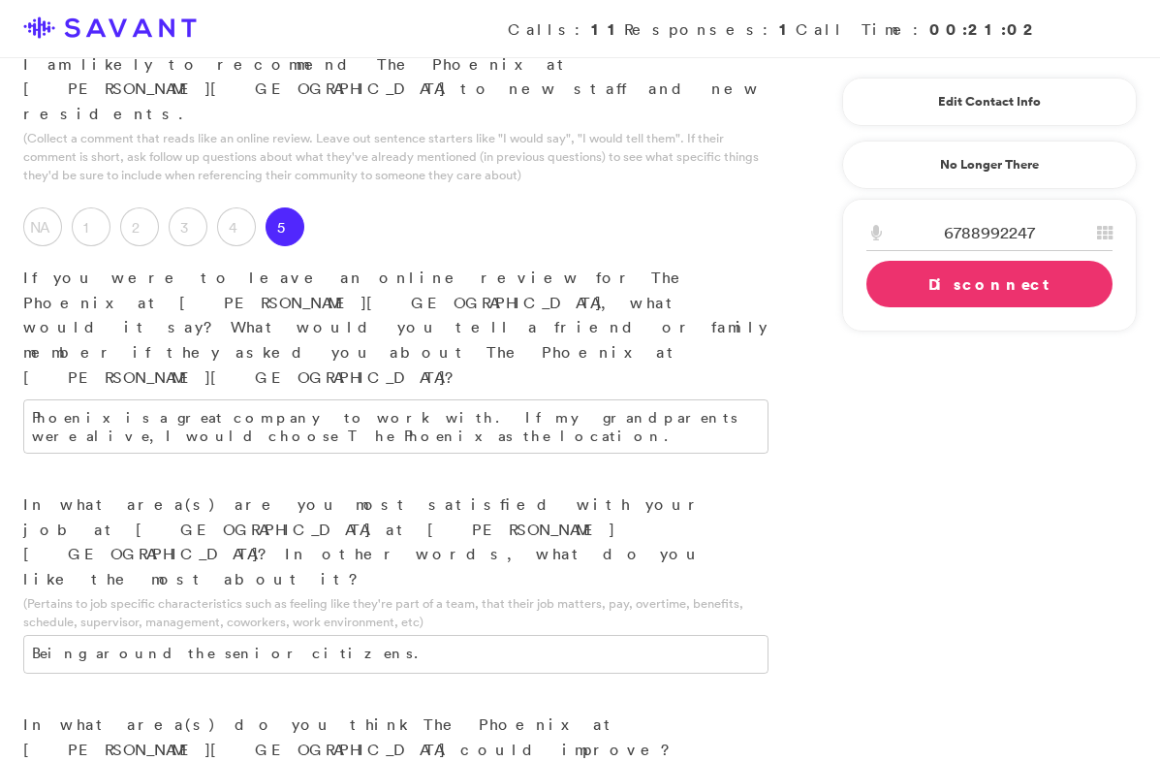
click at [914, 287] on link "Disconnect" at bounding box center [989, 284] width 246 height 47
